Goal: Task Accomplishment & Management: Manage account settings

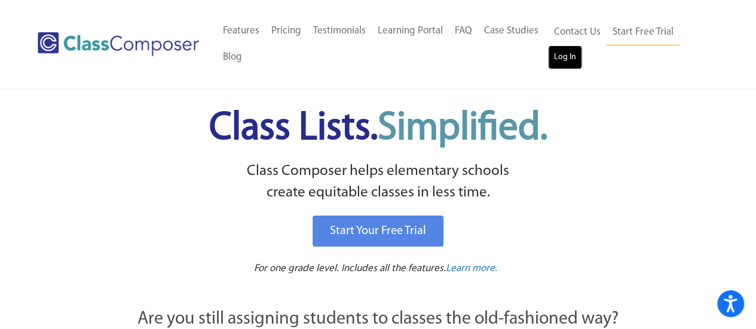
click at [566, 54] on link "Log In" at bounding box center [565, 57] width 34 height 24
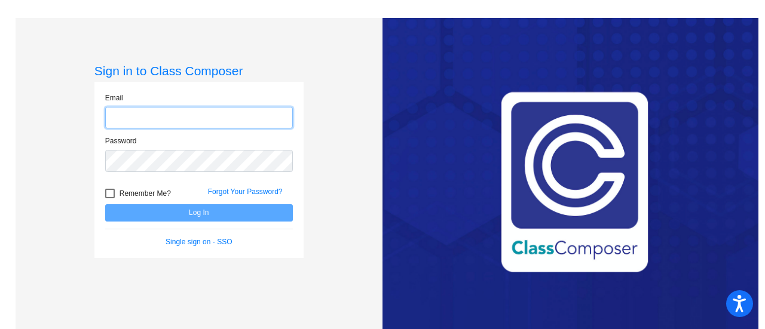
type input "matthew.krapfl@jeffco.k12.co.us"
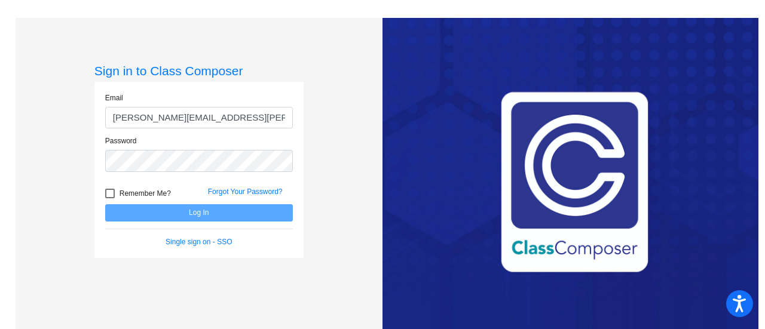
click at [154, 195] on span "Remember Me?" at bounding box center [144, 193] width 51 height 14
click at [110, 198] on input "Remember Me?" at bounding box center [109, 198] width 1 height 1
checkbox input "true"
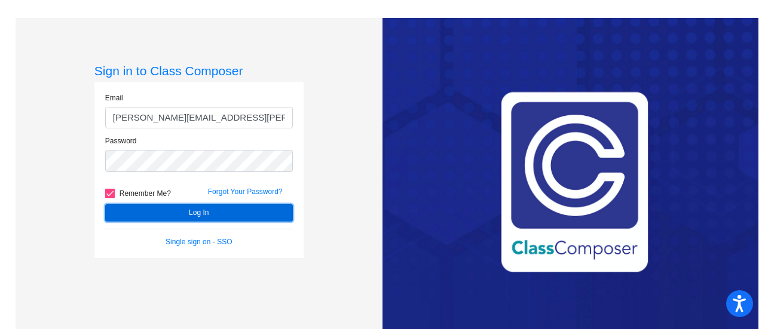
click at [158, 206] on button "Log In" at bounding box center [199, 212] width 188 height 17
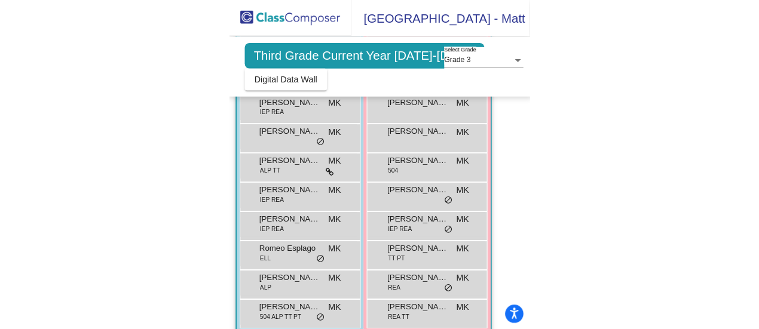
scroll to position [303, 0]
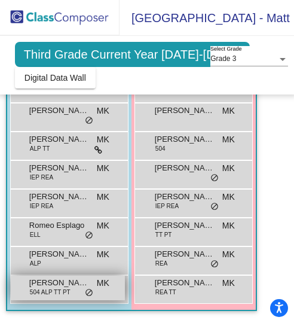
click at [63, 287] on span "504 ALP TT PT" at bounding box center [50, 291] width 41 height 9
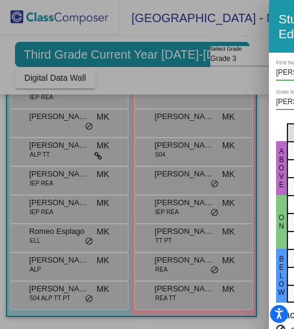
click at [23, 152] on div at bounding box center [147, 164] width 294 height 329
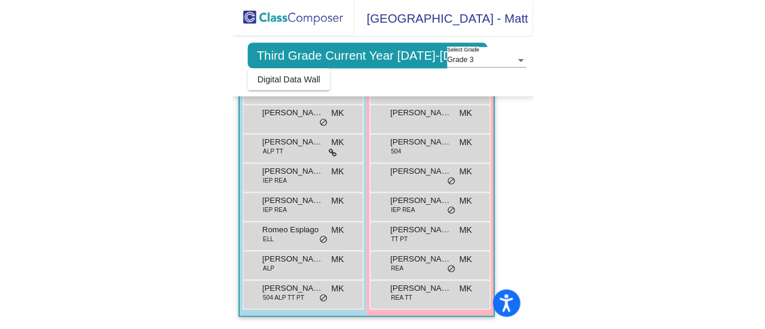
scroll to position [253, 0]
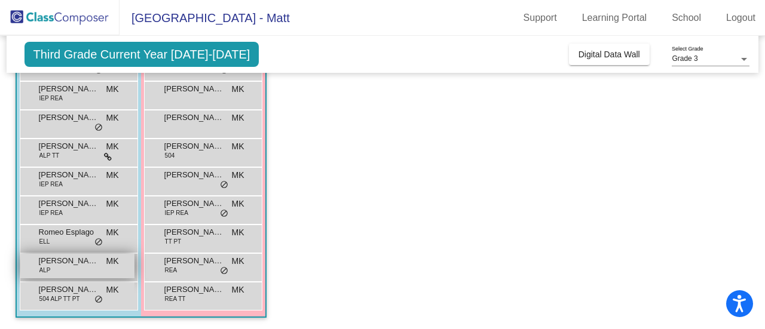
click at [83, 267] on div "Thomas Bonato ALP MK lock do_not_disturb_alt" at bounding box center [77, 266] width 114 height 24
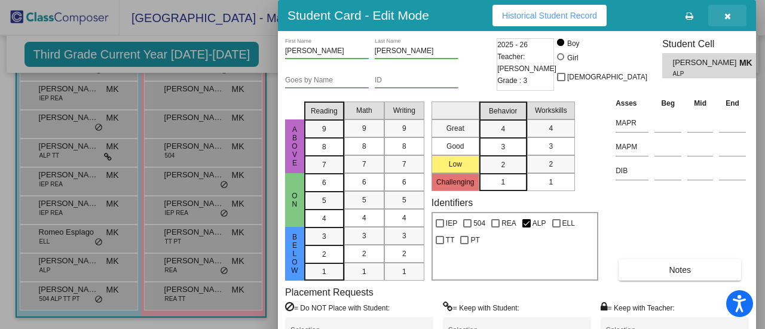
click at [732, 22] on button "button" at bounding box center [727, 16] width 38 height 22
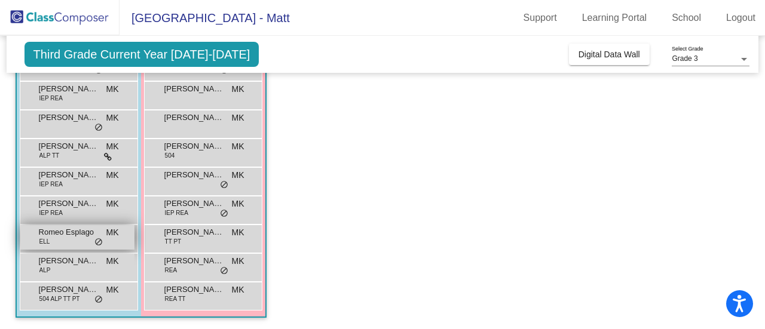
click at [67, 241] on div "Romeo Esplago ELL MK lock do_not_disturb_alt" at bounding box center [77, 237] width 114 height 24
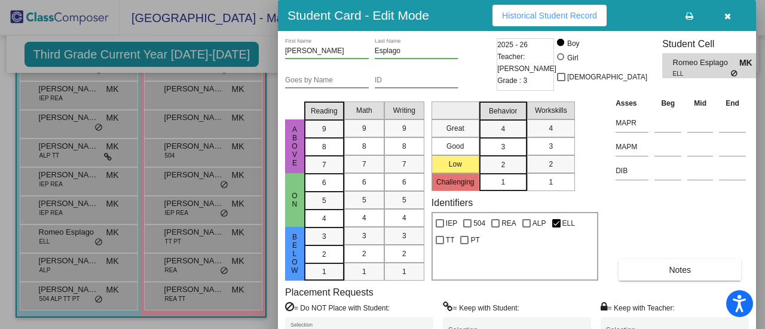
click at [734, 16] on button "button" at bounding box center [727, 16] width 38 height 22
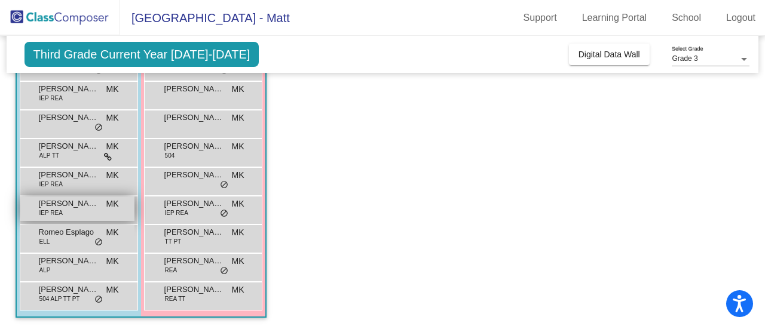
click at [67, 200] on span "Ralph Weber" at bounding box center [69, 204] width 60 height 12
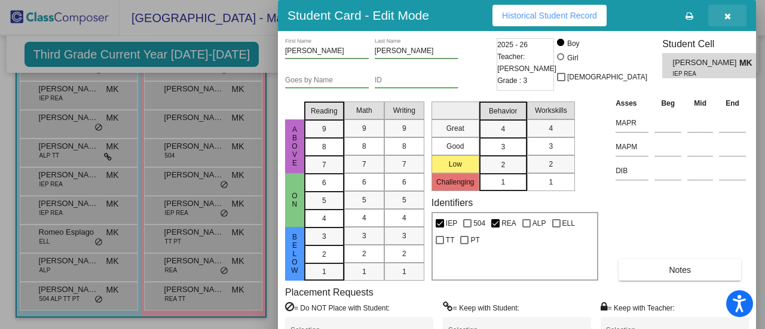
click at [730, 9] on button "button" at bounding box center [727, 16] width 38 height 22
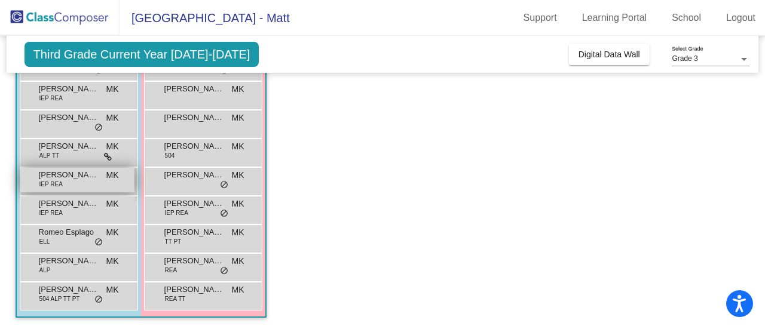
click at [56, 188] on div "Nolan Tremayne IEP REA MK lock do_not_disturb_alt" at bounding box center [77, 180] width 114 height 24
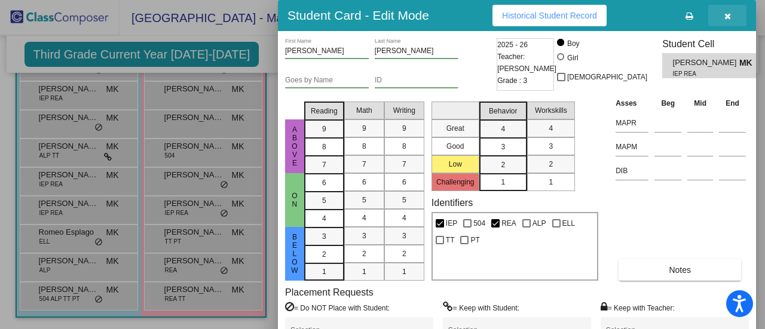
click at [731, 13] on button "button" at bounding box center [727, 16] width 38 height 22
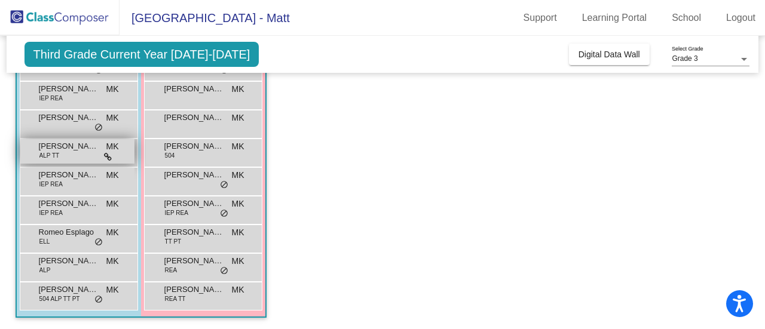
click at [41, 149] on span "Noah Hughes" at bounding box center [69, 146] width 60 height 12
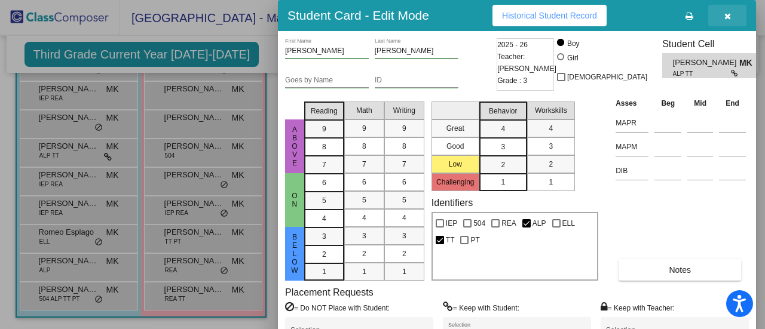
click at [726, 20] on button "button" at bounding box center [727, 16] width 38 height 22
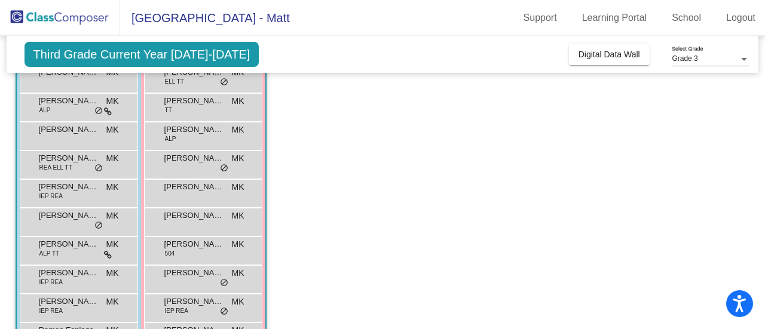
scroll to position [149, 0]
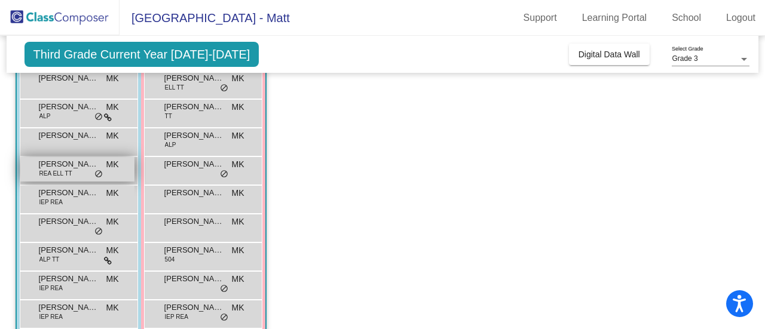
click at [43, 169] on span "REA ELL TT" at bounding box center [55, 173] width 33 height 9
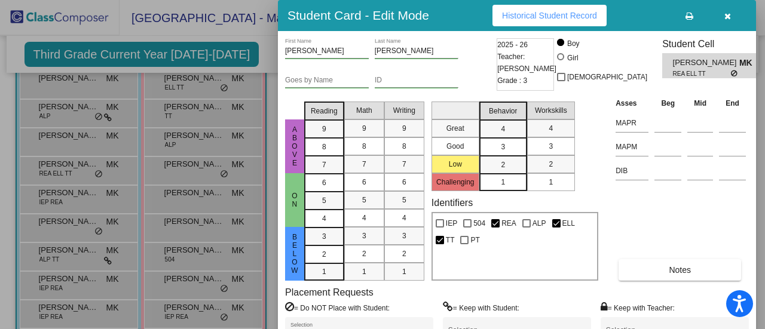
click at [722, 19] on button "button" at bounding box center [727, 16] width 38 height 22
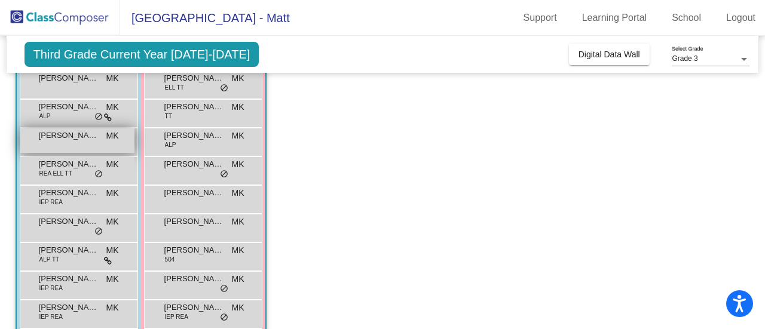
click at [32, 136] on div "Jaxsyn Thomas MK lock do_not_disturb_alt" at bounding box center [77, 140] width 114 height 24
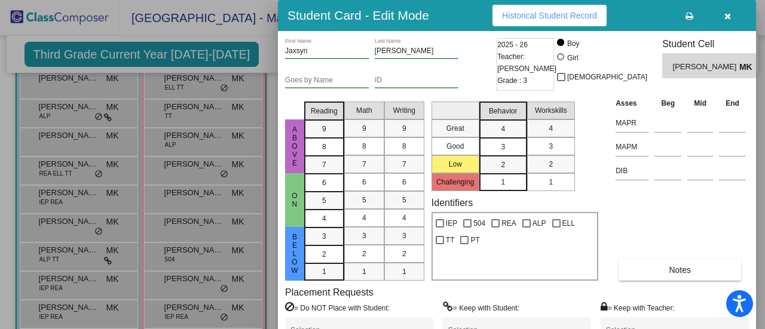
click at [731, 23] on button "button" at bounding box center [727, 16] width 38 height 22
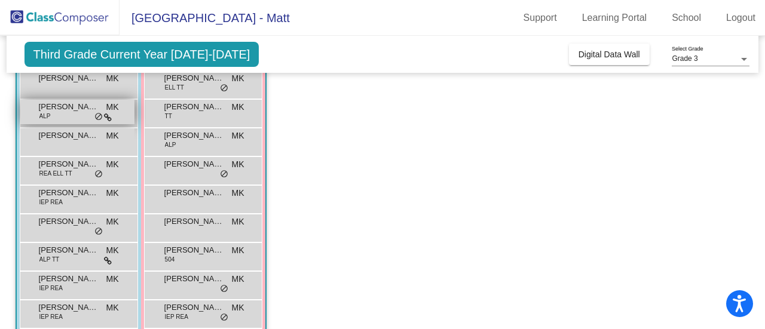
click at [66, 109] on span "James Hamar" at bounding box center [69, 107] width 60 height 12
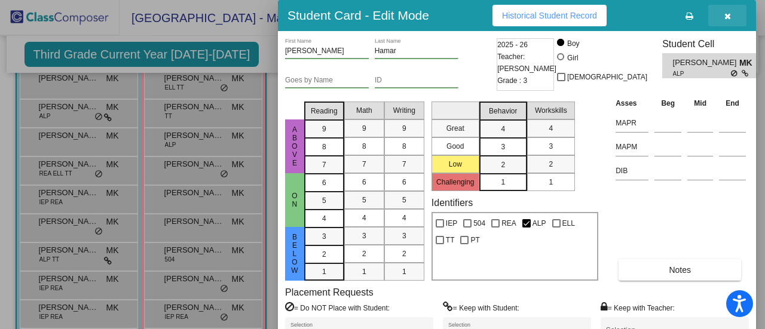
click at [723, 22] on button "button" at bounding box center [727, 16] width 38 height 22
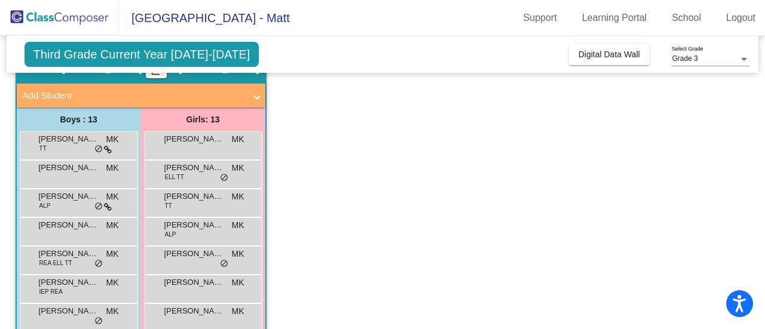
scroll to position [59, 0]
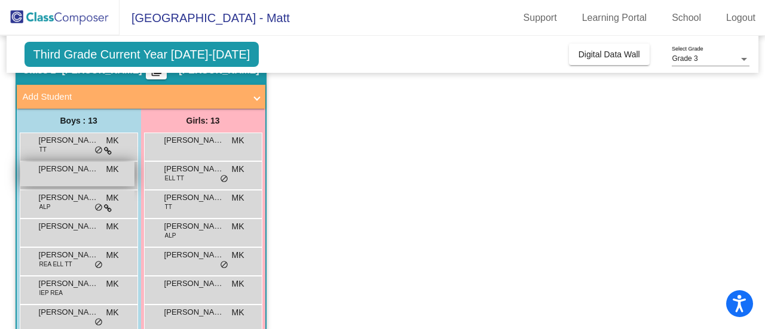
click at [111, 182] on div "Gavin Koller MK lock do_not_disturb_alt" at bounding box center [77, 174] width 114 height 24
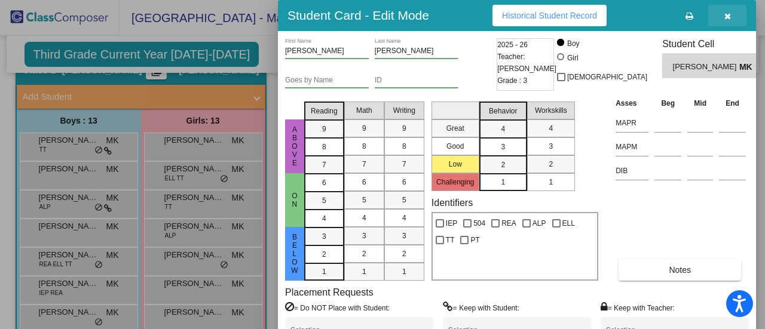
click at [731, 22] on button "button" at bounding box center [727, 16] width 38 height 22
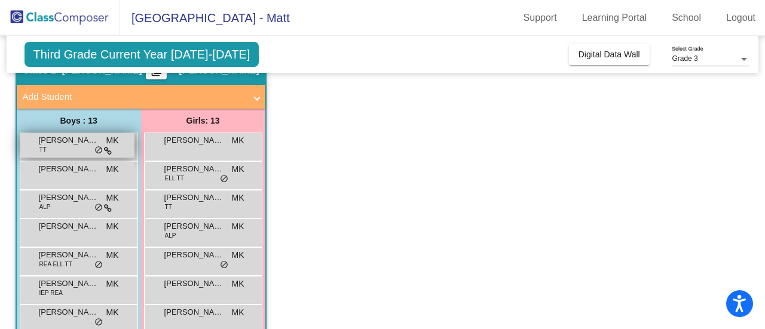
click at [84, 146] on div "David Devine TT MK lock do_not_disturb_alt" at bounding box center [77, 145] width 114 height 24
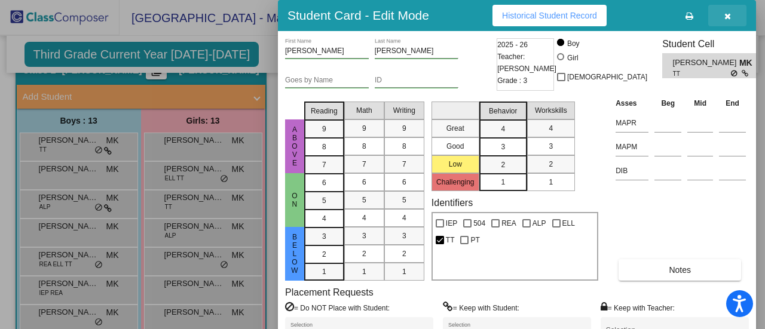
click at [734, 14] on button "button" at bounding box center [727, 16] width 38 height 22
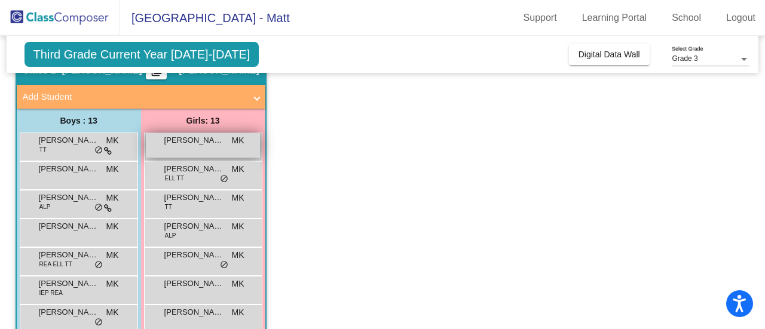
click at [208, 146] on div "Alexandra Hartman MK lock do_not_disturb_alt" at bounding box center [203, 145] width 114 height 24
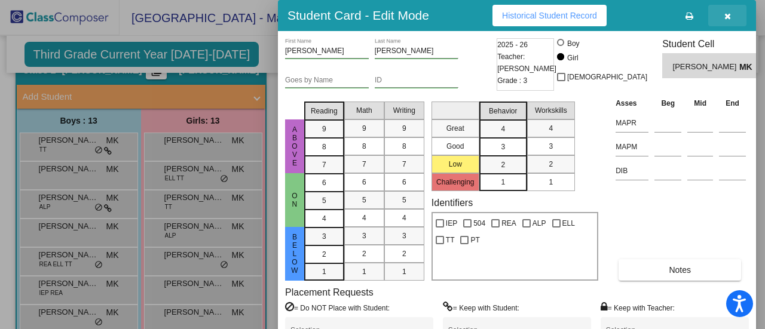
click at [734, 21] on button "button" at bounding box center [727, 16] width 38 height 22
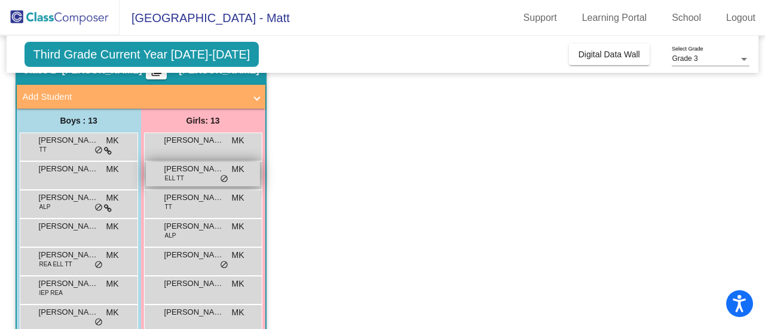
click at [200, 176] on div "Alexus Towne ELL TT MK lock do_not_disturb_alt" at bounding box center [203, 174] width 114 height 24
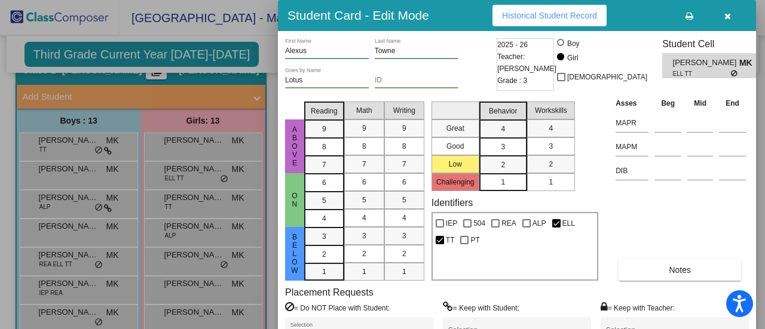
click at [214, 216] on div at bounding box center [382, 164] width 765 height 329
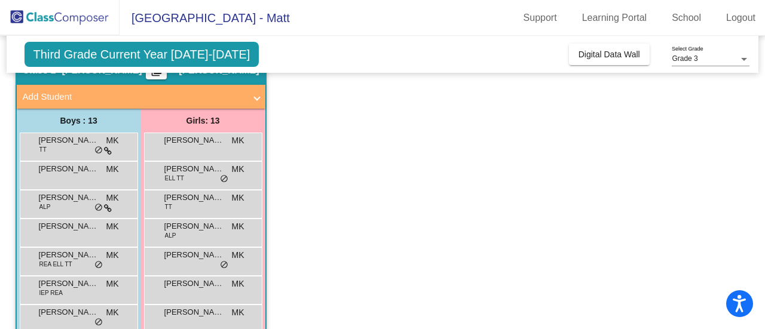
click at [397, 45] on div "Third Grade Current Year 2025-2026 Add, Move, or Retain Students Off On Incomin…" at bounding box center [383, 54] width 752 height 37
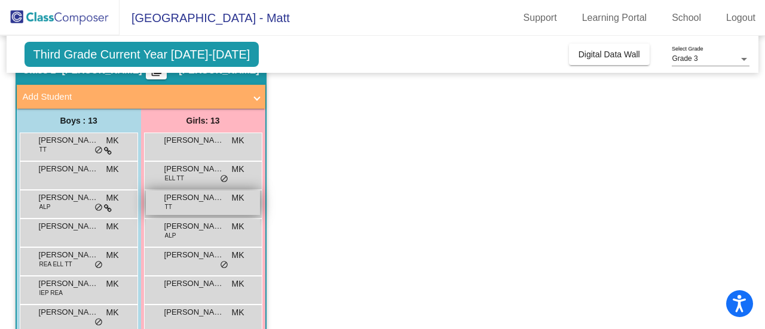
click at [177, 195] on span "Alice Weiman" at bounding box center [194, 198] width 60 height 12
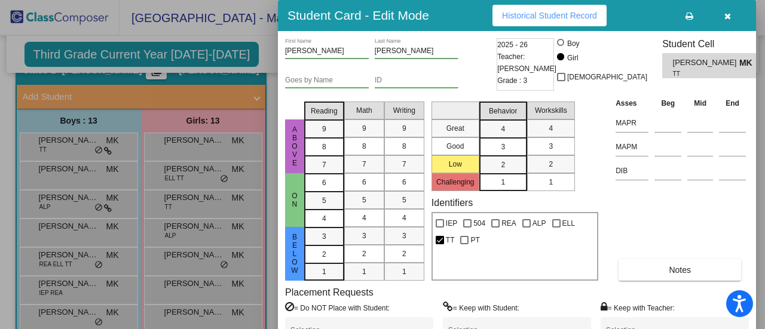
click at [725, 23] on button "button" at bounding box center [727, 16] width 38 height 22
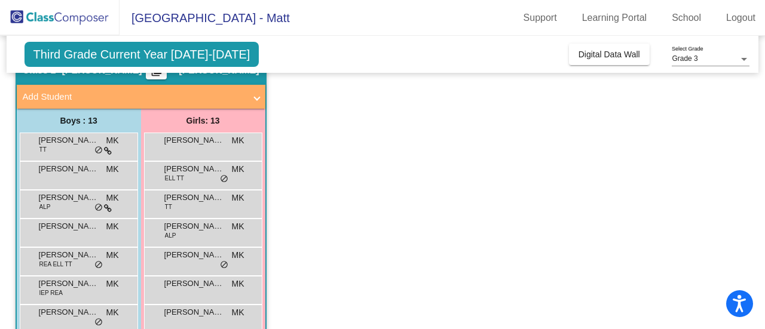
click at [176, 247] on div "Cara DiCroce MK lock do_not_disturb_alt" at bounding box center [203, 261] width 118 height 29
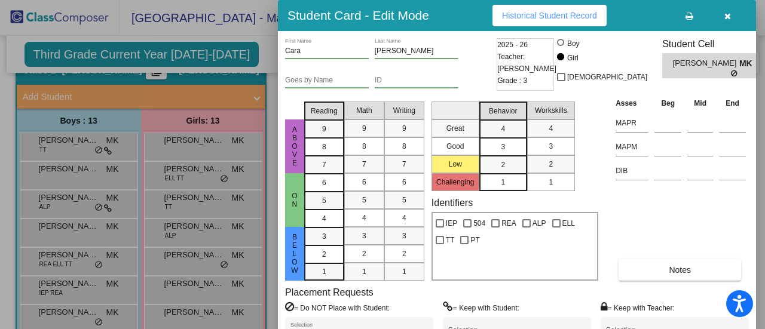
click at [733, 14] on button "button" at bounding box center [727, 16] width 38 height 22
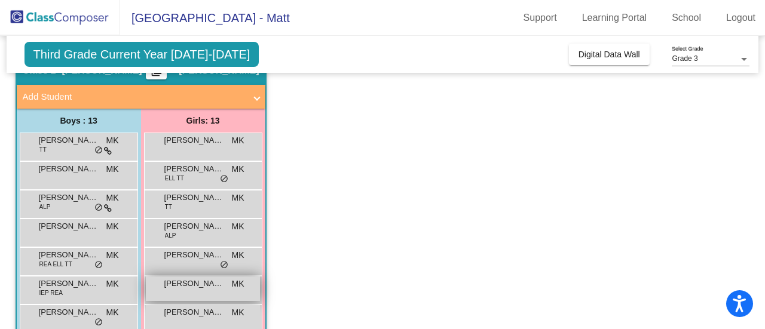
click at [180, 293] on div "Dianna Carroll MK lock do_not_disturb_alt" at bounding box center [203, 289] width 114 height 24
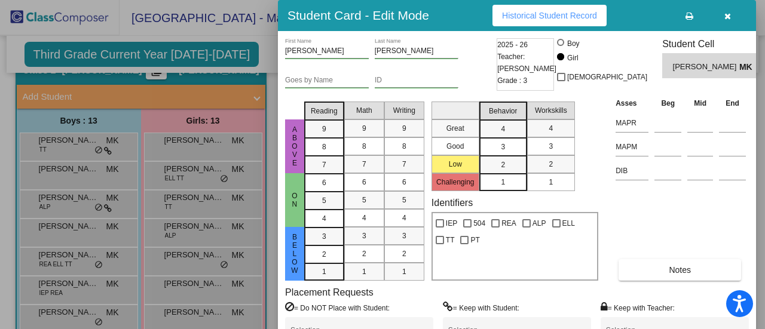
click at [729, 14] on icon "button" at bounding box center [727, 16] width 7 height 8
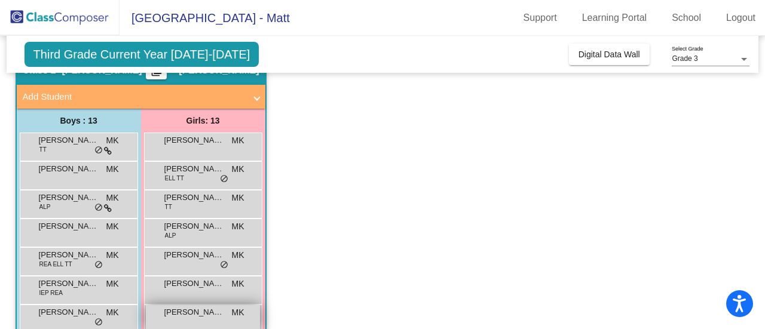
click at [222, 318] on div "Elise Johnson MK lock do_not_disturb_alt" at bounding box center [203, 317] width 114 height 24
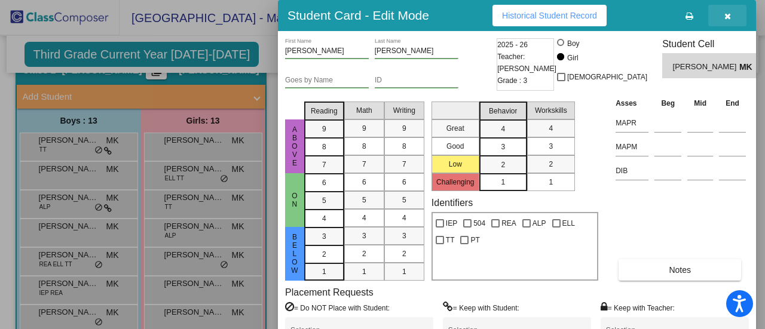
click at [722, 21] on button "button" at bounding box center [727, 16] width 38 height 22
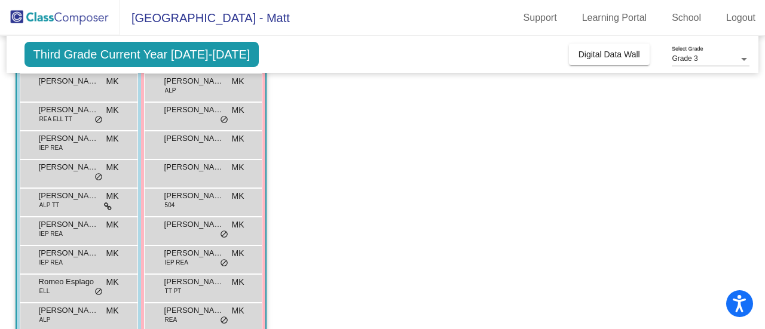
scroll to position [203, 0]
click at [160, 209] on div "Ellia Carmosino 504 MK lock do_not_disturb_alt" at bounding box center [203, 201] width 114 height 24
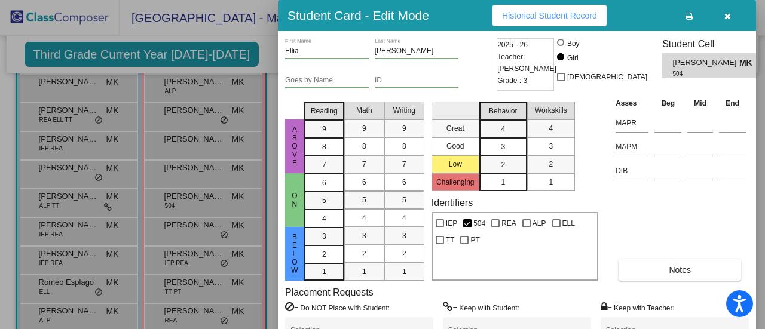
click at [723, 19] on button "button" at bounding box center [727, 16] width 38 height 22
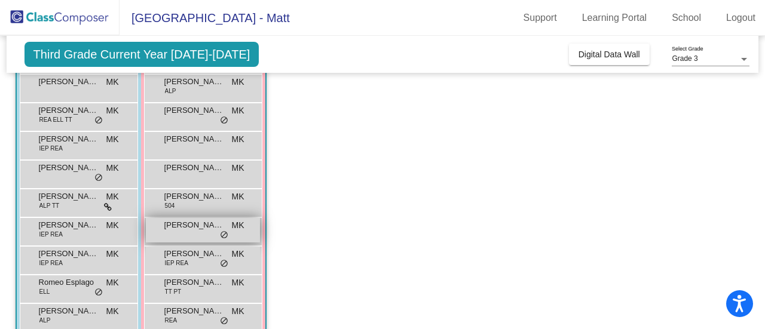
click at [174, 224] on span "Everly Schillinger" at bounding box center [194, 225] width 60 height 12
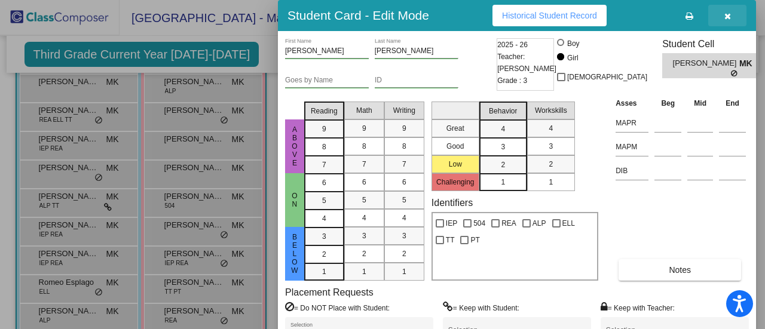
click at [735, 14] on button "button" at bounding box center [727, 16] width 38 height 22
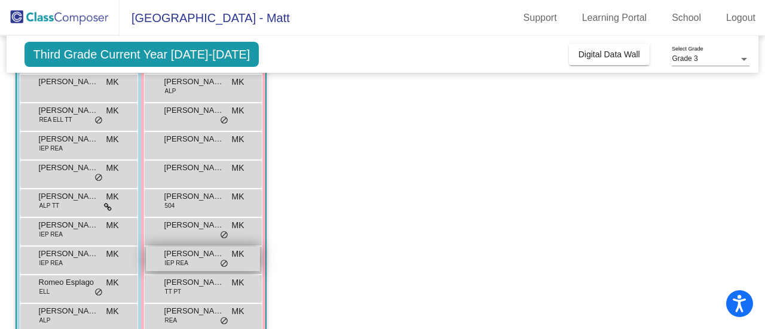
click at [197, 256] on span "Koral Thompson-Porter" at bounding box center [194, 254] width 60 height 12
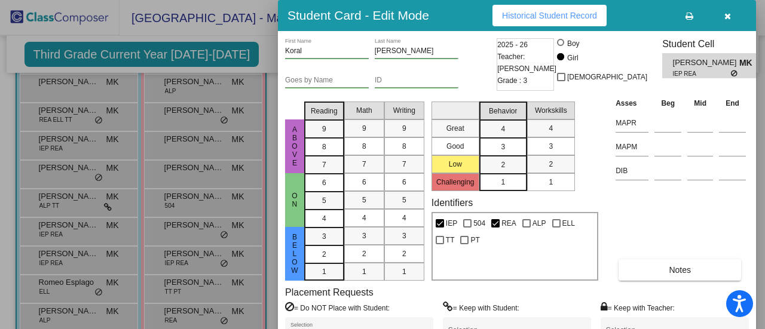
click at [726, 12] on icon "button" at bounding box center [727, 16] width 7 height 8
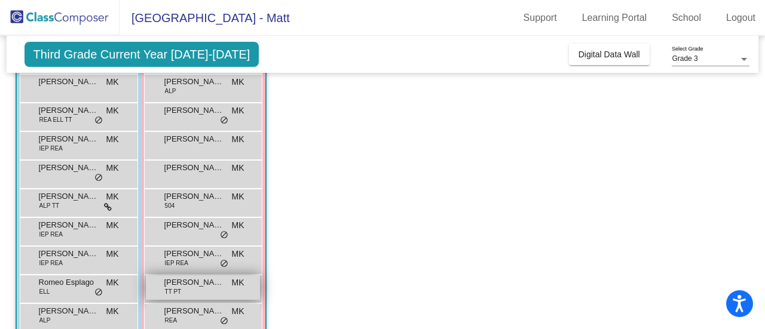
click at [149, 293] on span at bounding box center [150, 287] width 3 height 13
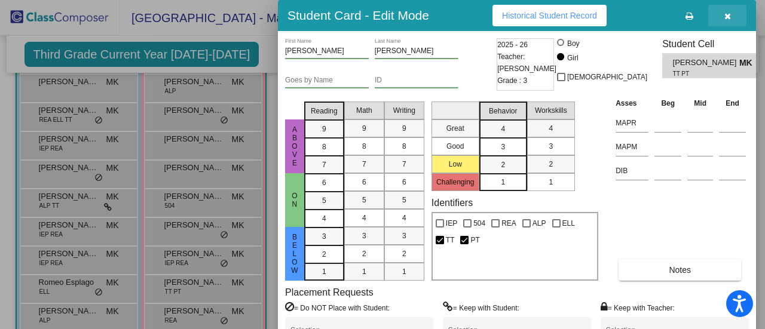
click at [740, 17] on button "button" at bounding box center [727, 16] width 38 height 22
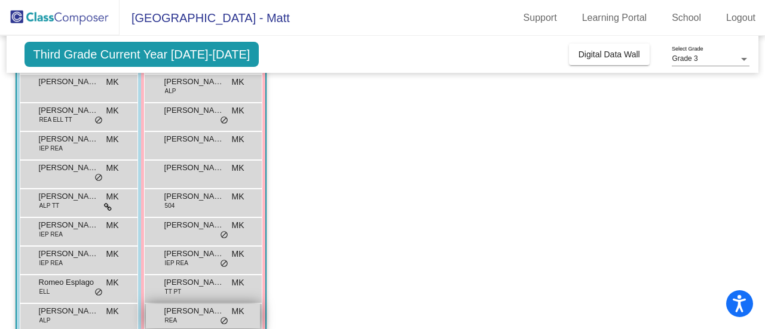
click at [192, 314] on span "Stella Jacobson" at bounding box center [194, 311] width 60 height 12
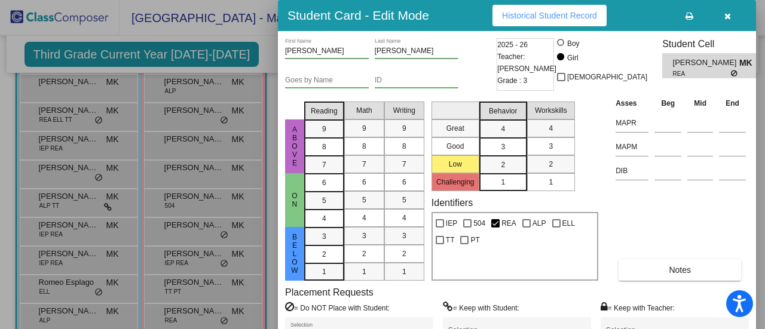
click at [729, 22] on button "button" at bounding box center [727, 16] width 38 height 22
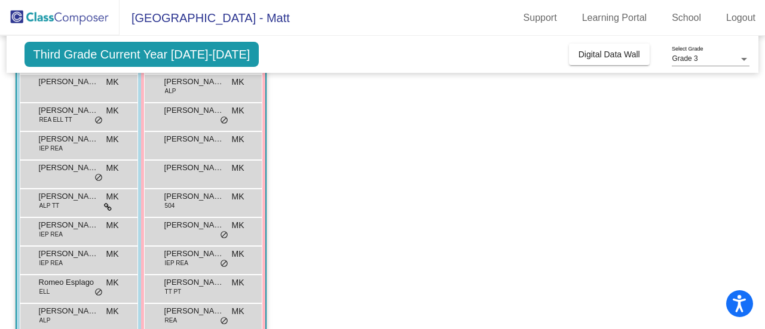
scroll to position [253, 0]
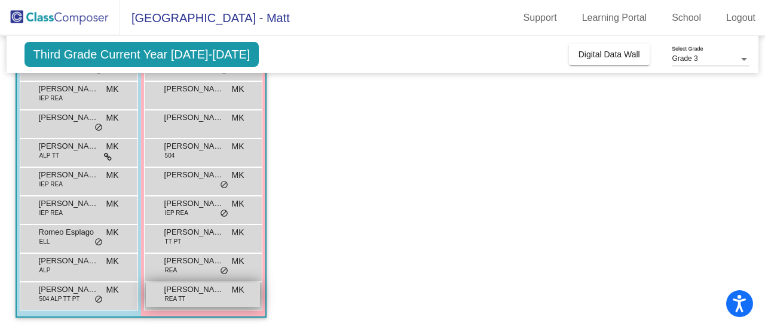
click at [147, 286] on div "Violet Cothern REA TT MK lock do_not_disturb_alt" at bounding box center [203, 295] width 114 height 24
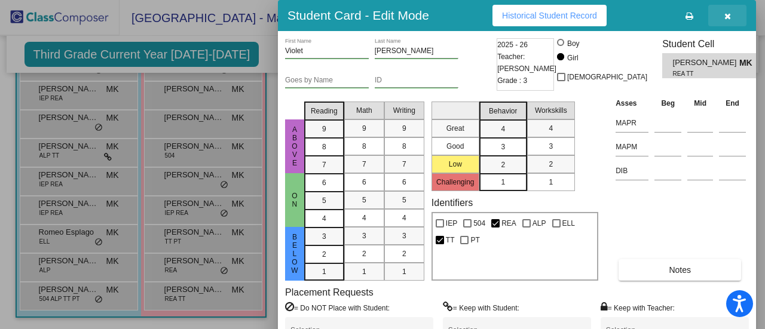
click at [722, 14] on button "button" at bounding box center [727, 16] width 38 height 22
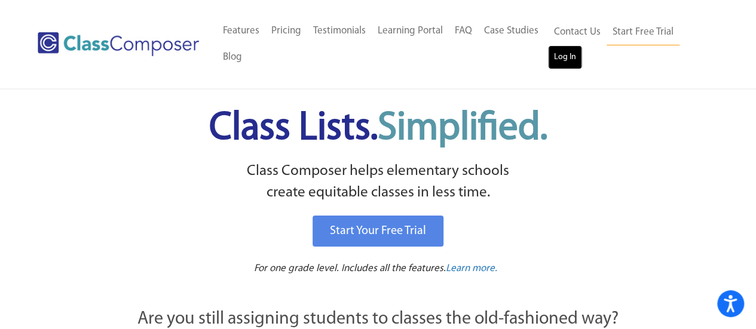
click at [570, 53] on link "Log In" at bounding box center [565, 57] width 34 height 24
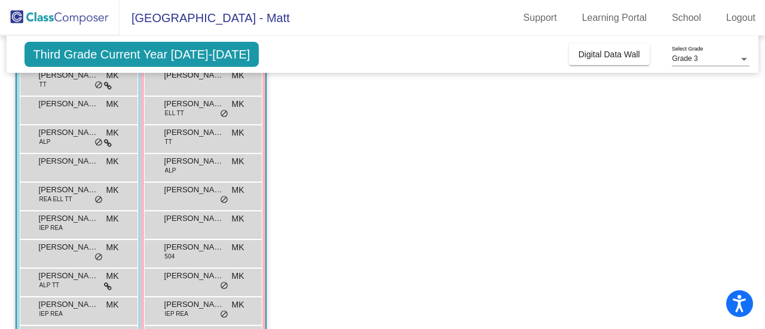
scroll to position [124, 0]
click at [329, 168] on app-classroom "Class 2 - Krapfl picture_as_pdf Matt Krapfl Add Student First Name Last Name St…" at bounding box center [383, 224] width 734 height 470
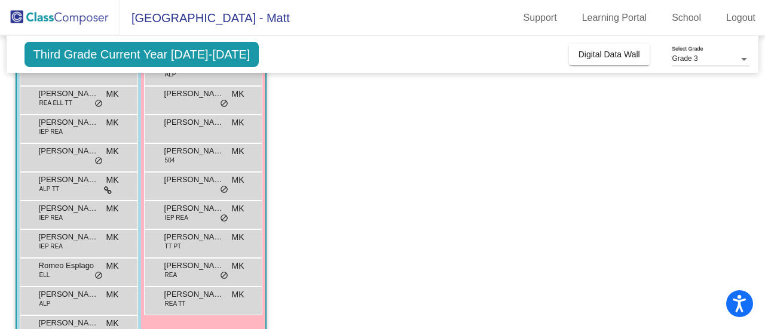
scroll to position [244, 0]
